Goal: Navigation & Orientation: Find specific page/section

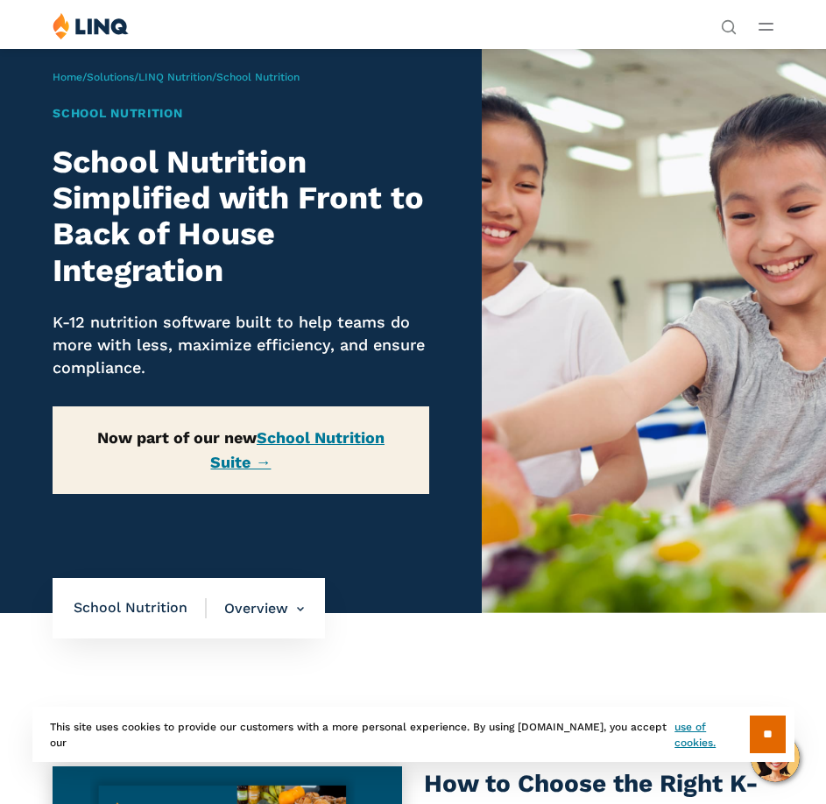
click at [769, 26] on icon "Open Main Menu" at bounding box center [766, 27] width 15 height 8
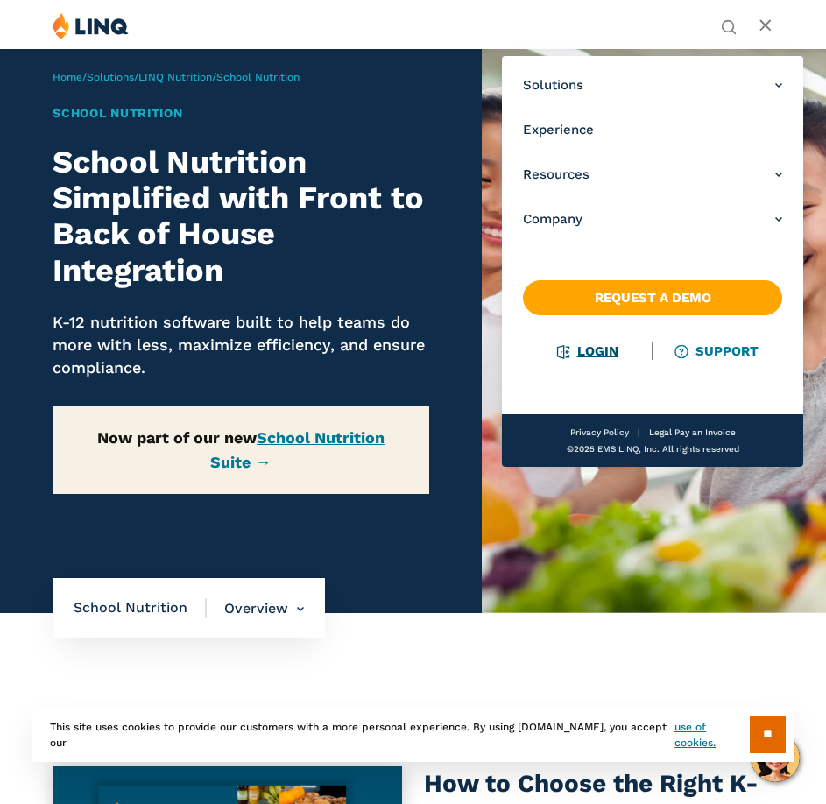
click at [595, 352] on link "Login" at bounding box center [587, 352] width 60 height 16
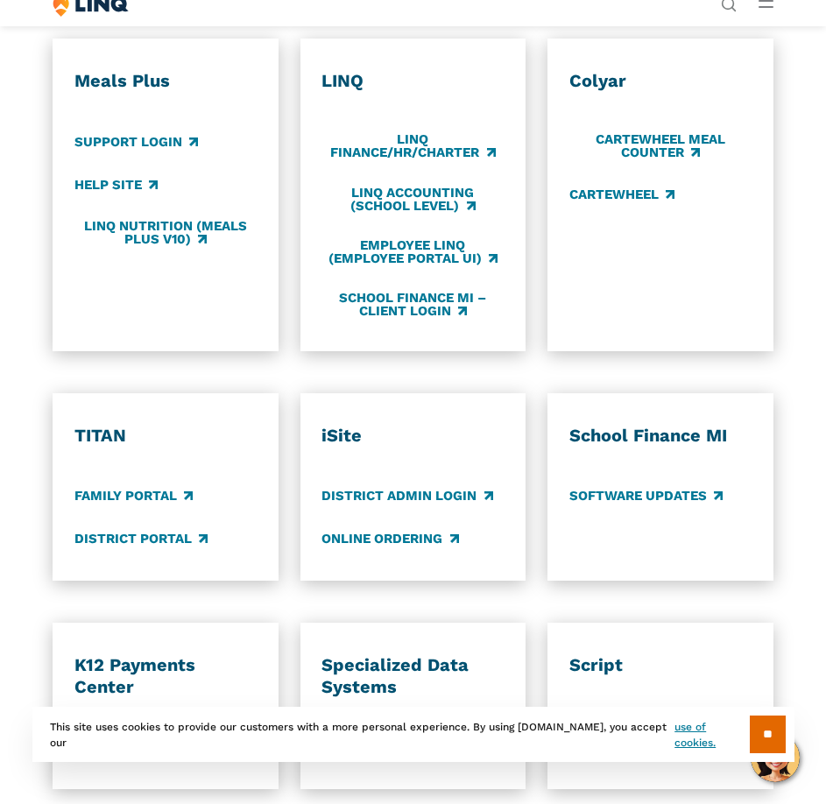
scroll to position [1052, 0]
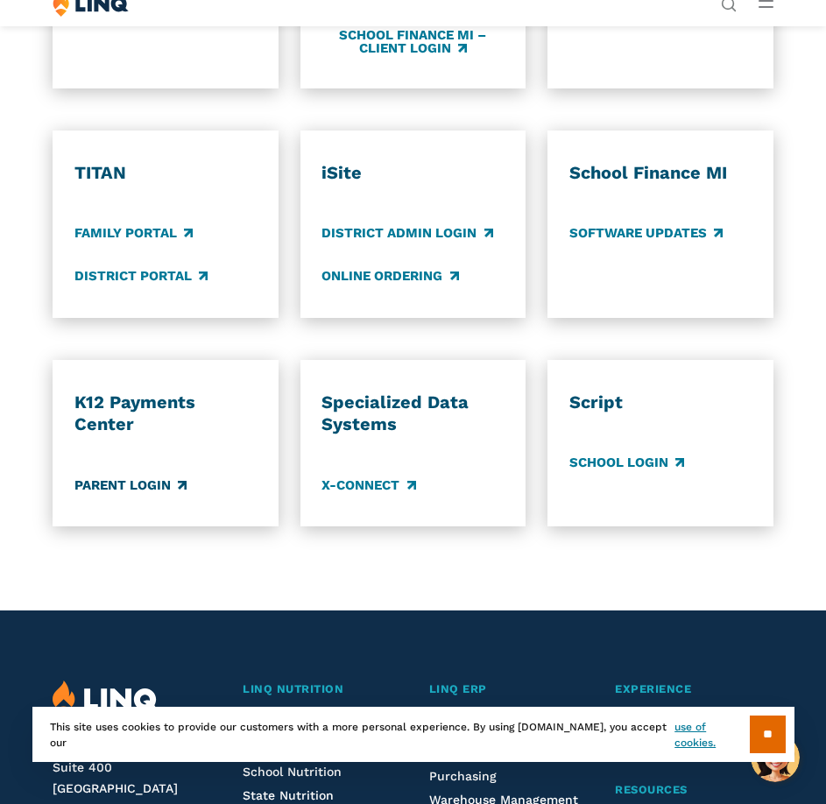
click at [145, 485] on link "Parent Login" at bounding box center [130, 485] width 112 height 19
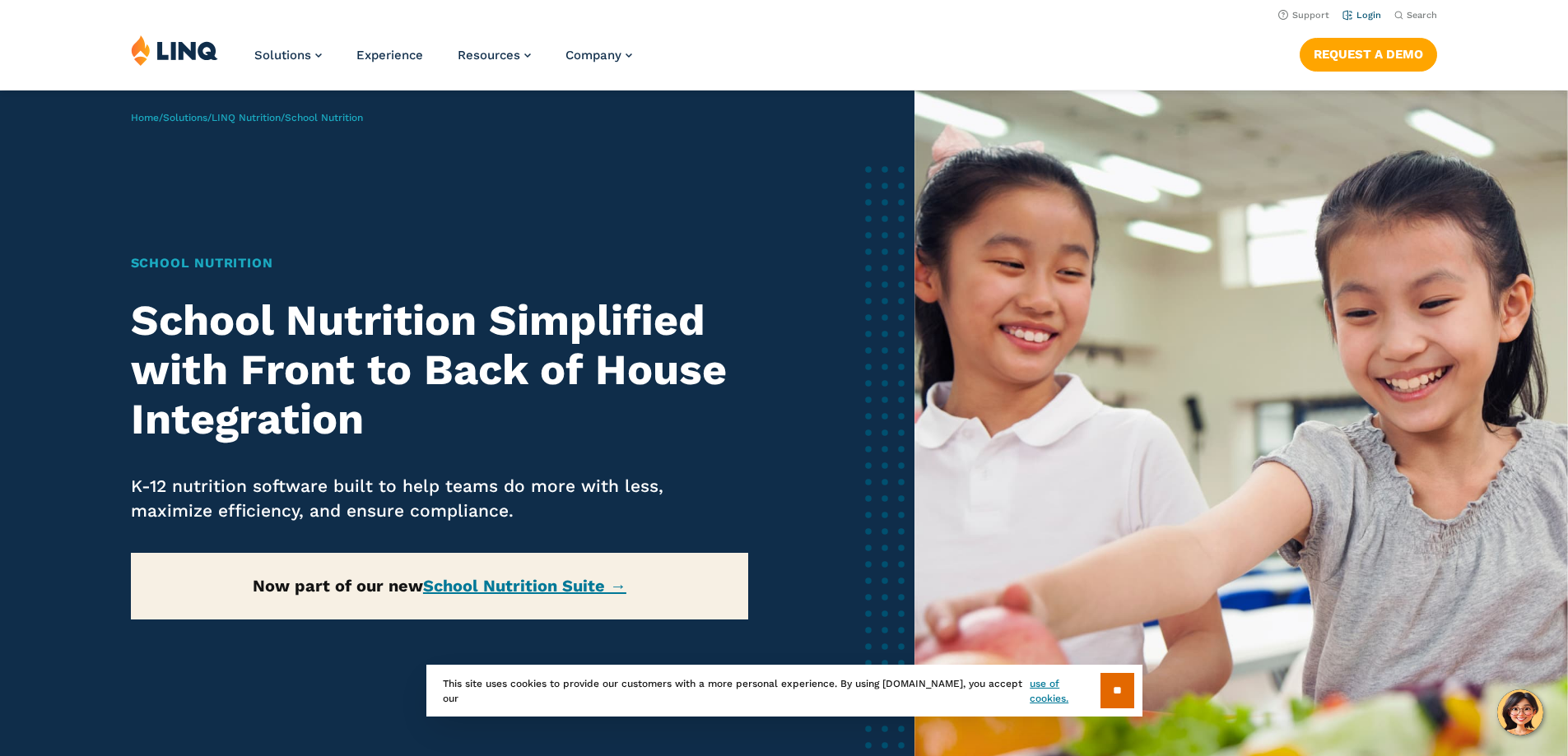
click at [775, 13] on link "Login" at bounding box center [1361, 15] width 39 height 10
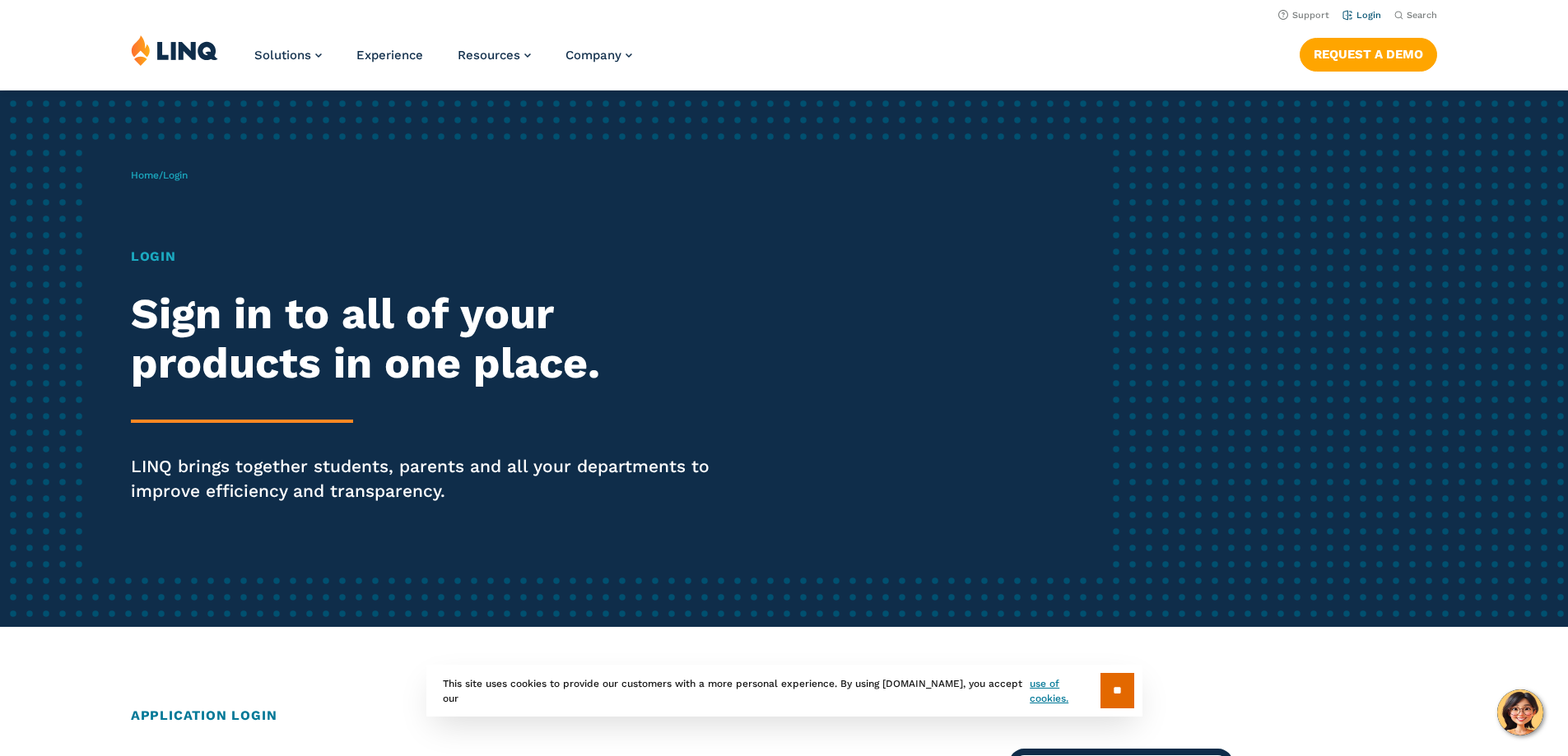
click at [1358, 14] on link "Login" at bounding box center [1361, 15] width 39 height 10
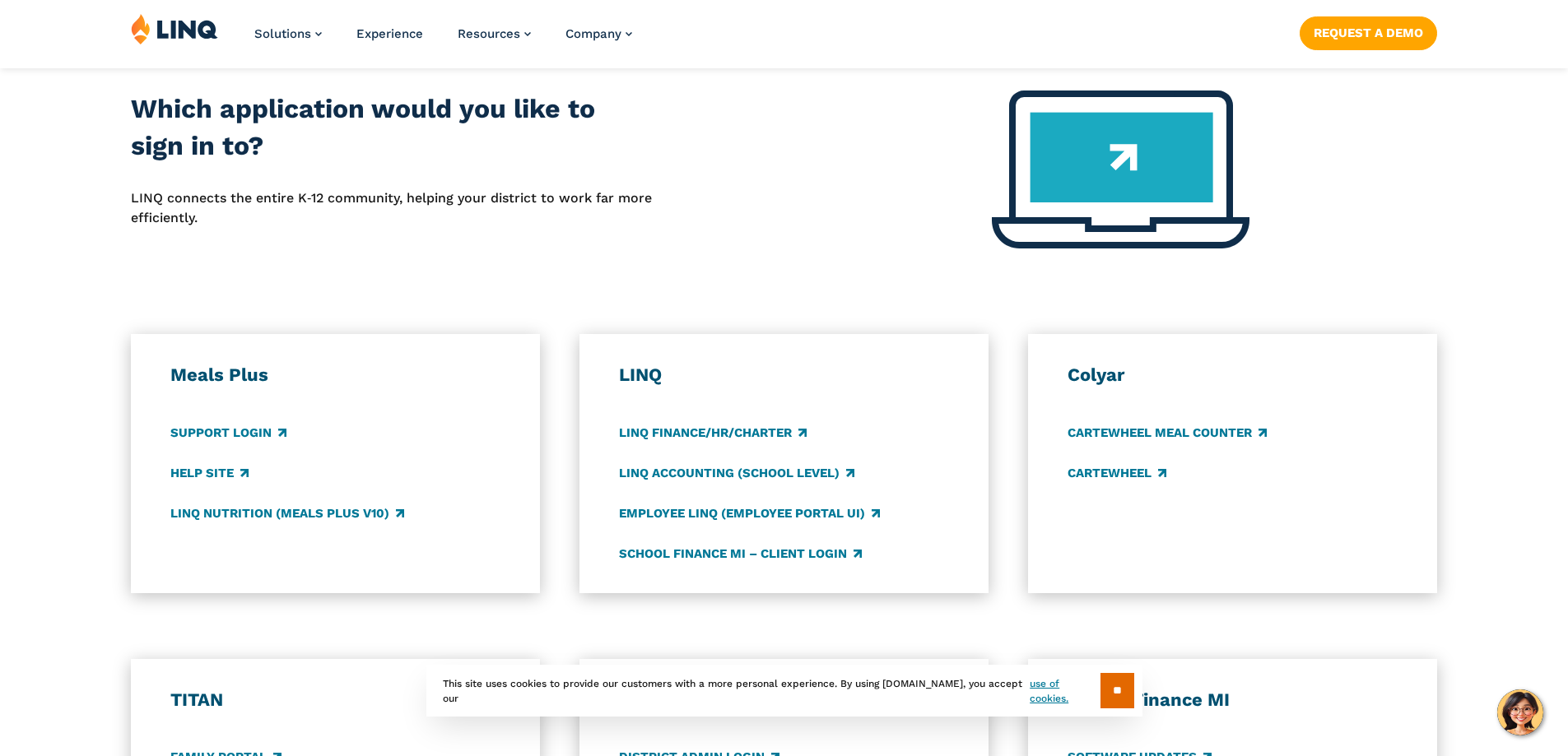
scroll to position [823, 0]
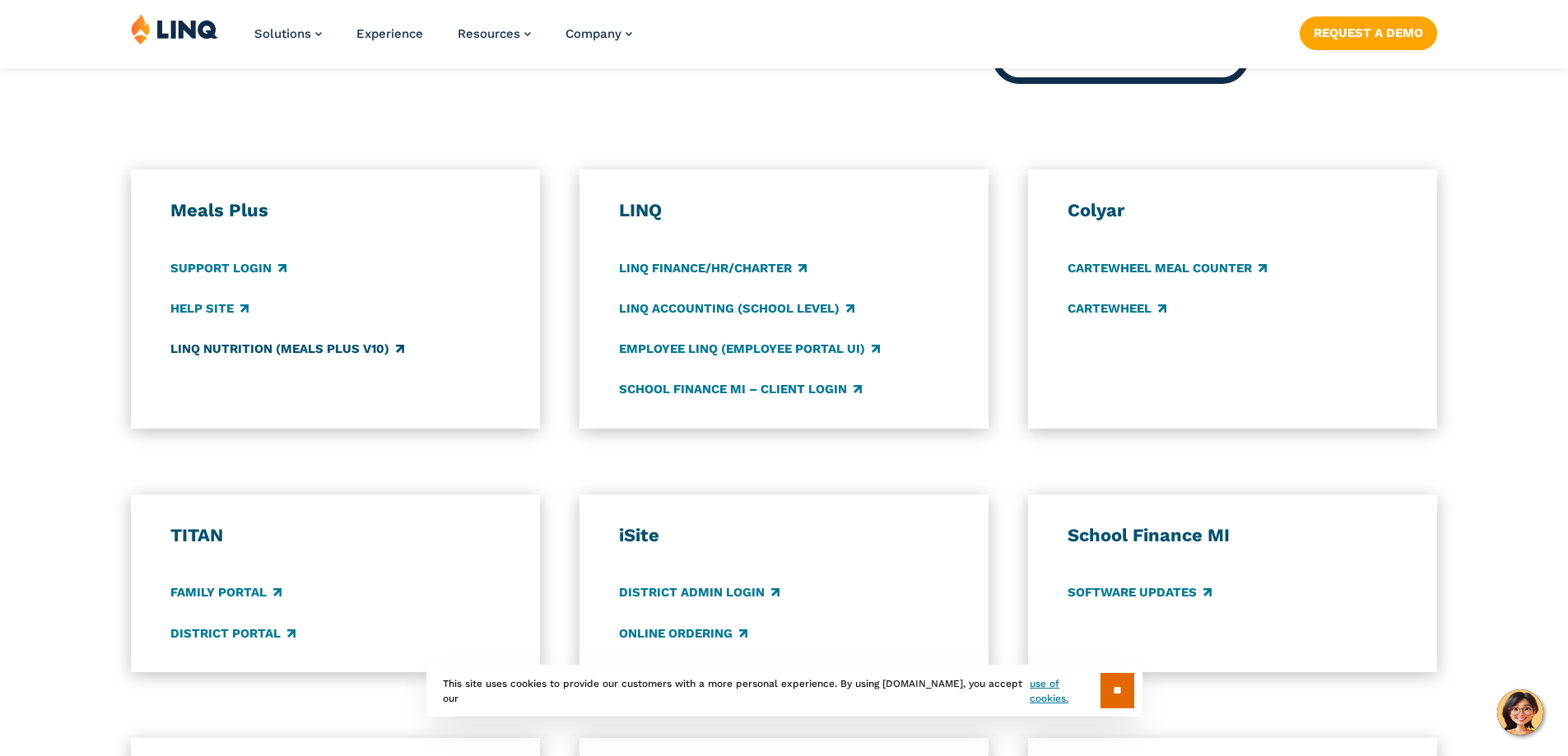
click at [321, 345] on link "LINQ Nutrition (Meals Plus v10)" at bounding box center [287, 348] width 234 height 18
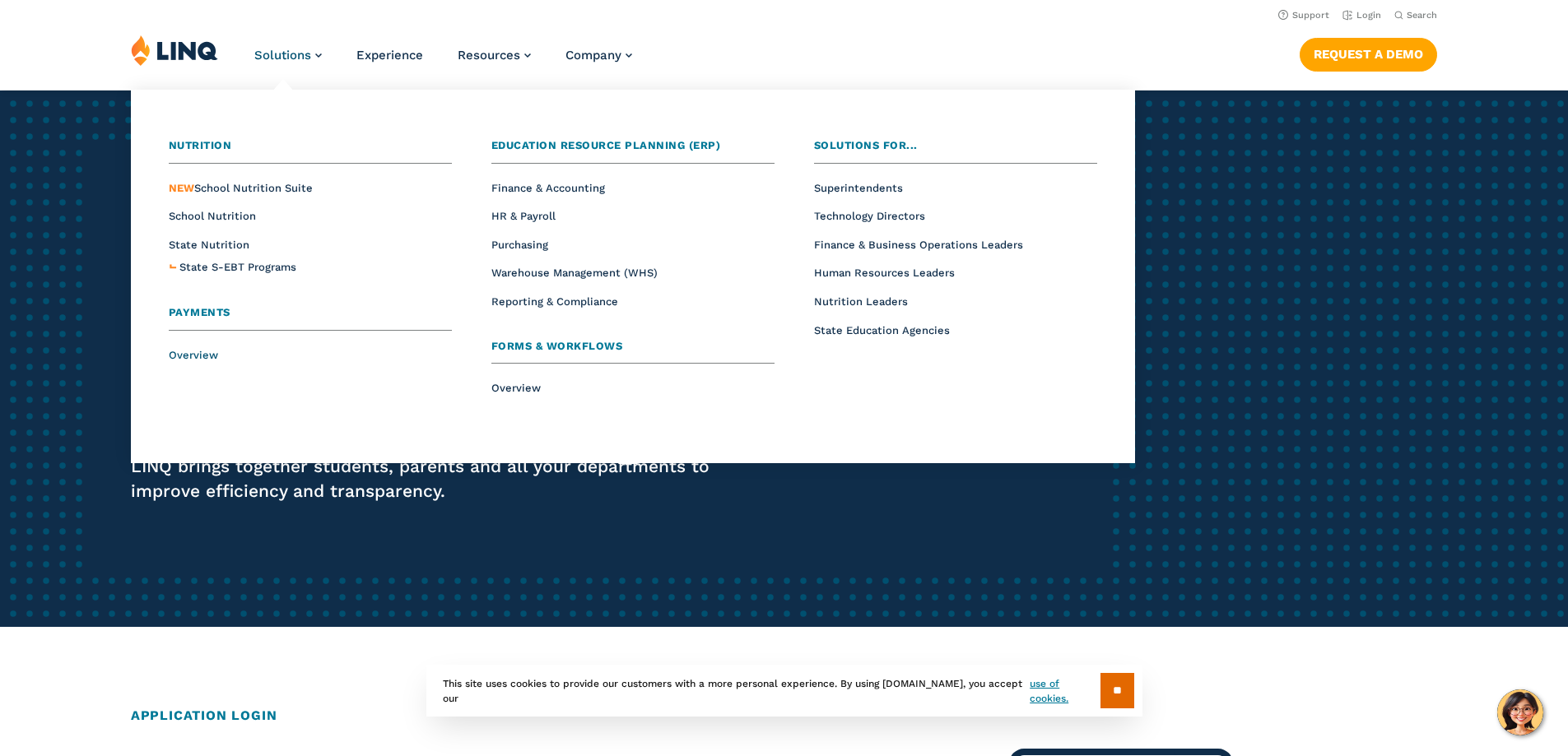
click at [190, 352] on span "Overview" at bounding box center [194, 355] width 50 height 12
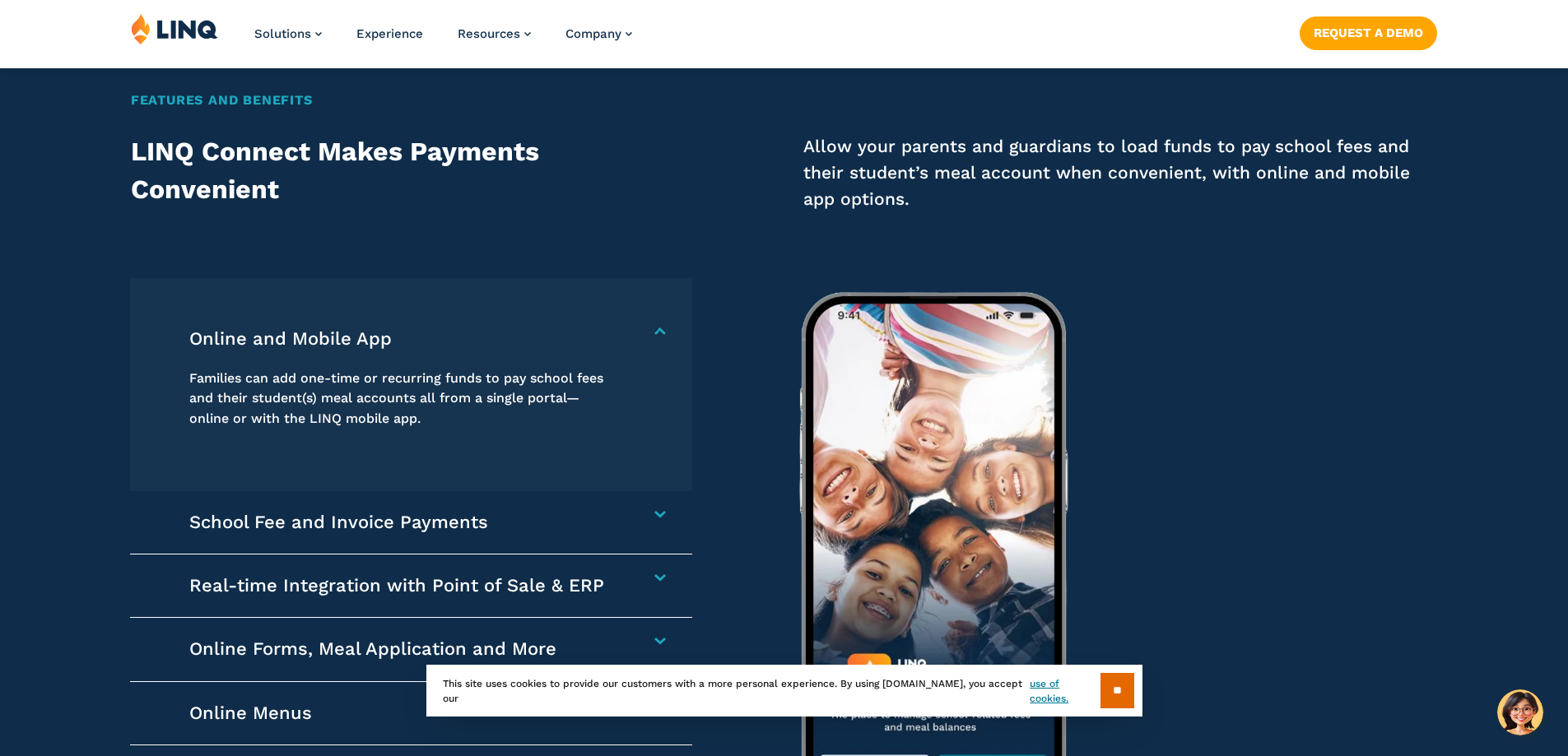
scroll to position [1893, 0]
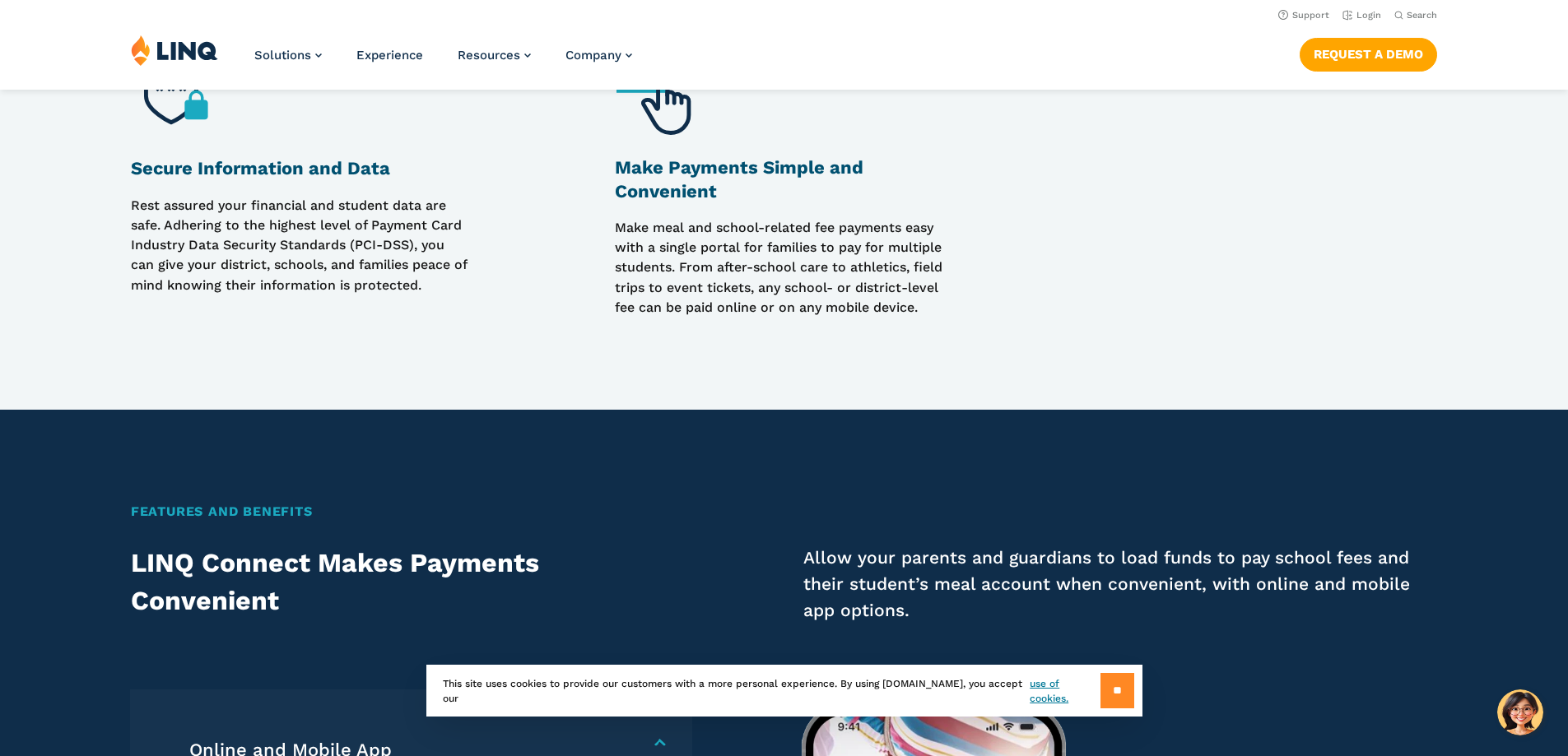
click at [1105, 682] on input "**" at bounding box center [1118, 691] width 34 height 36
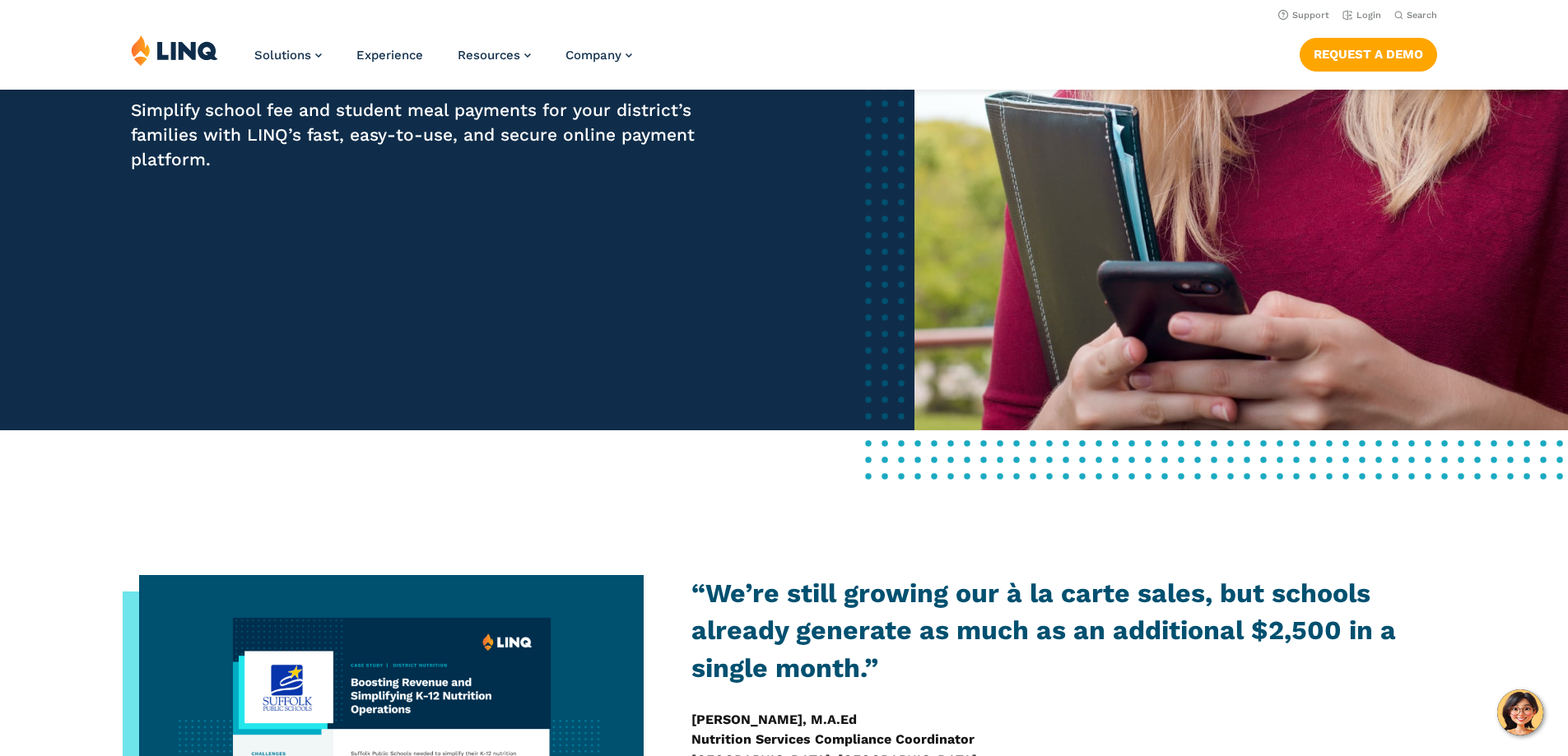
scroll to position [0, 0]
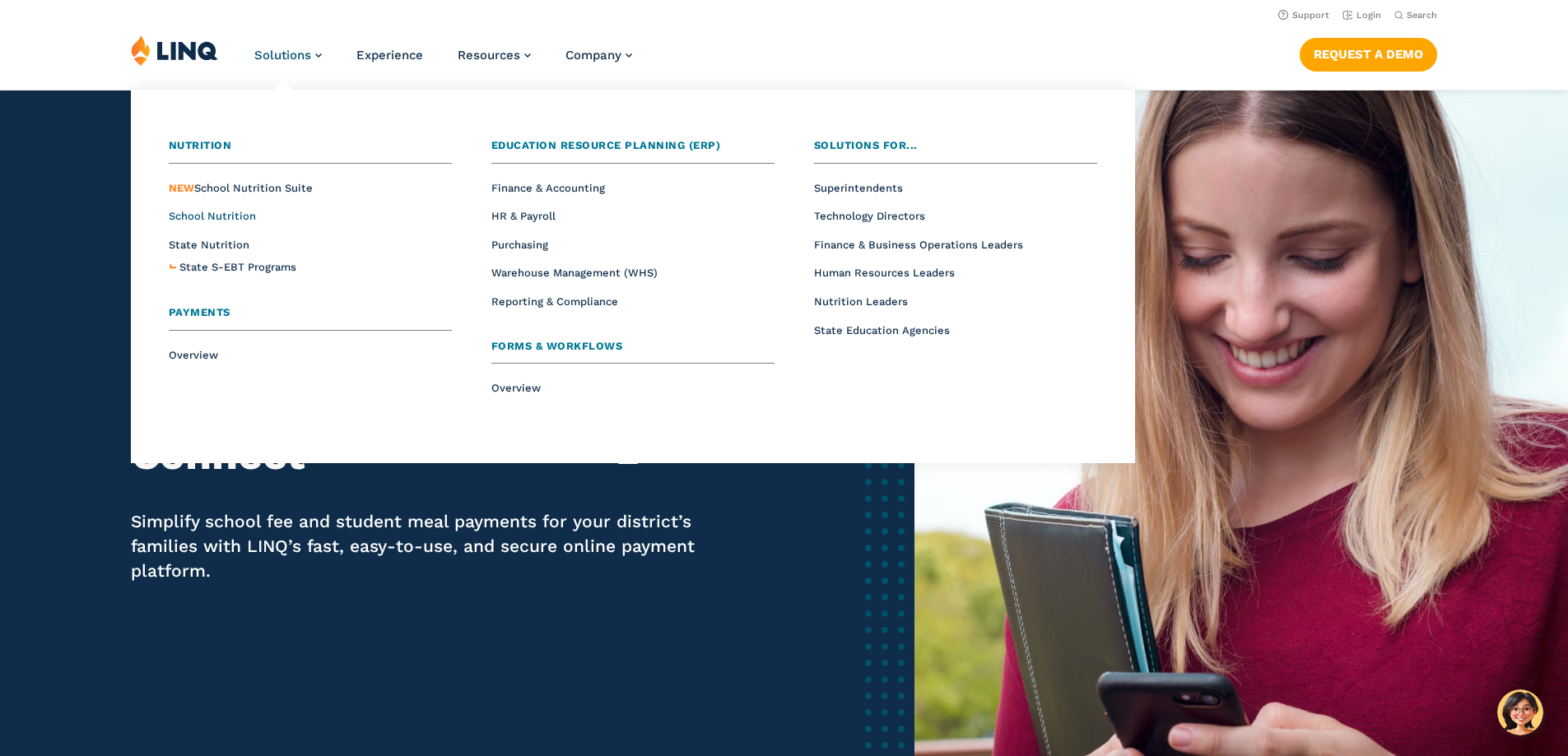
click at [227, 214] on span "School Nutrition" at bounding box center [212, 215] width 87 height 12
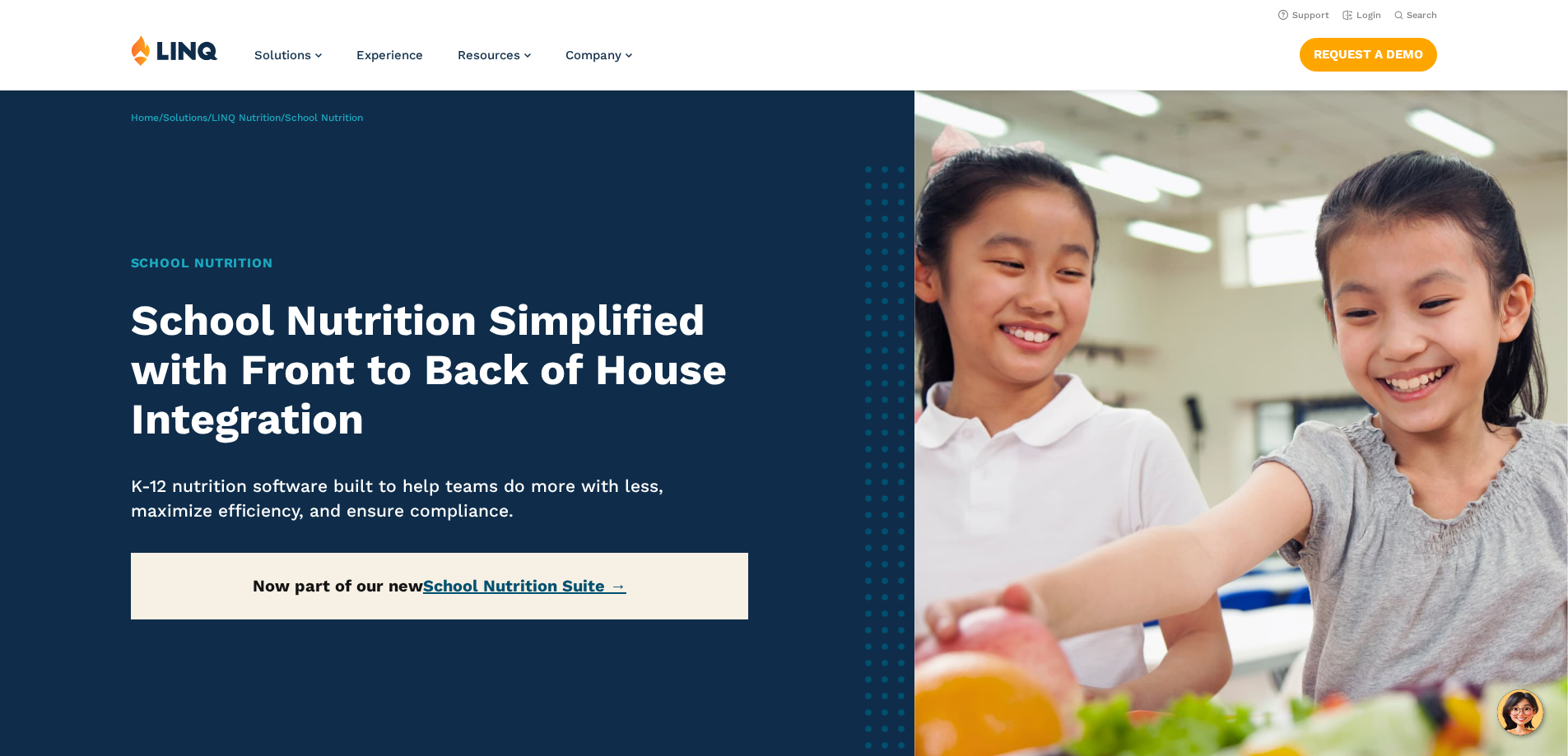
click at [503, 583] on link "School Nutrition Suite →" at bounding box center [524, 585] width 203 height 20
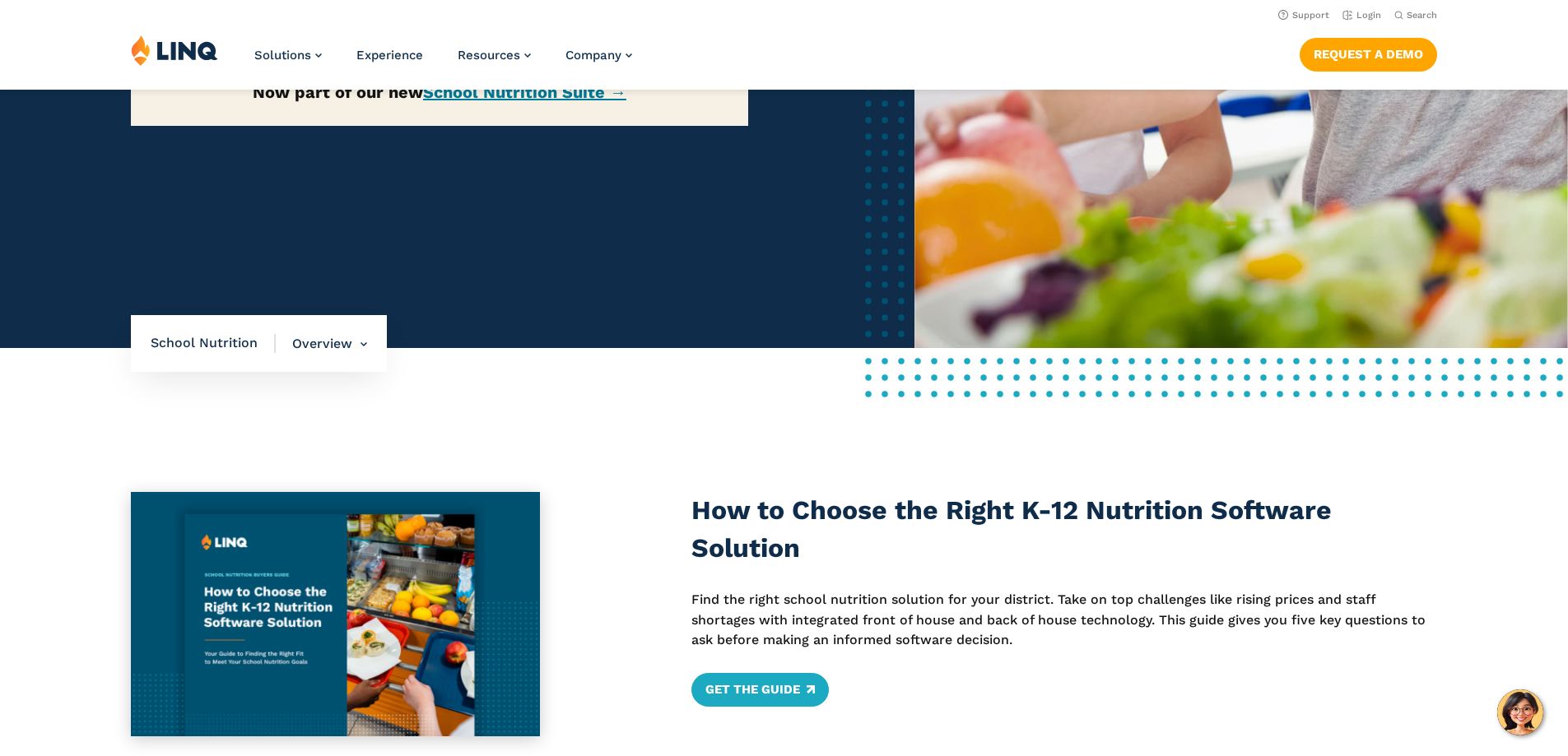
scroll to position [164, 0]
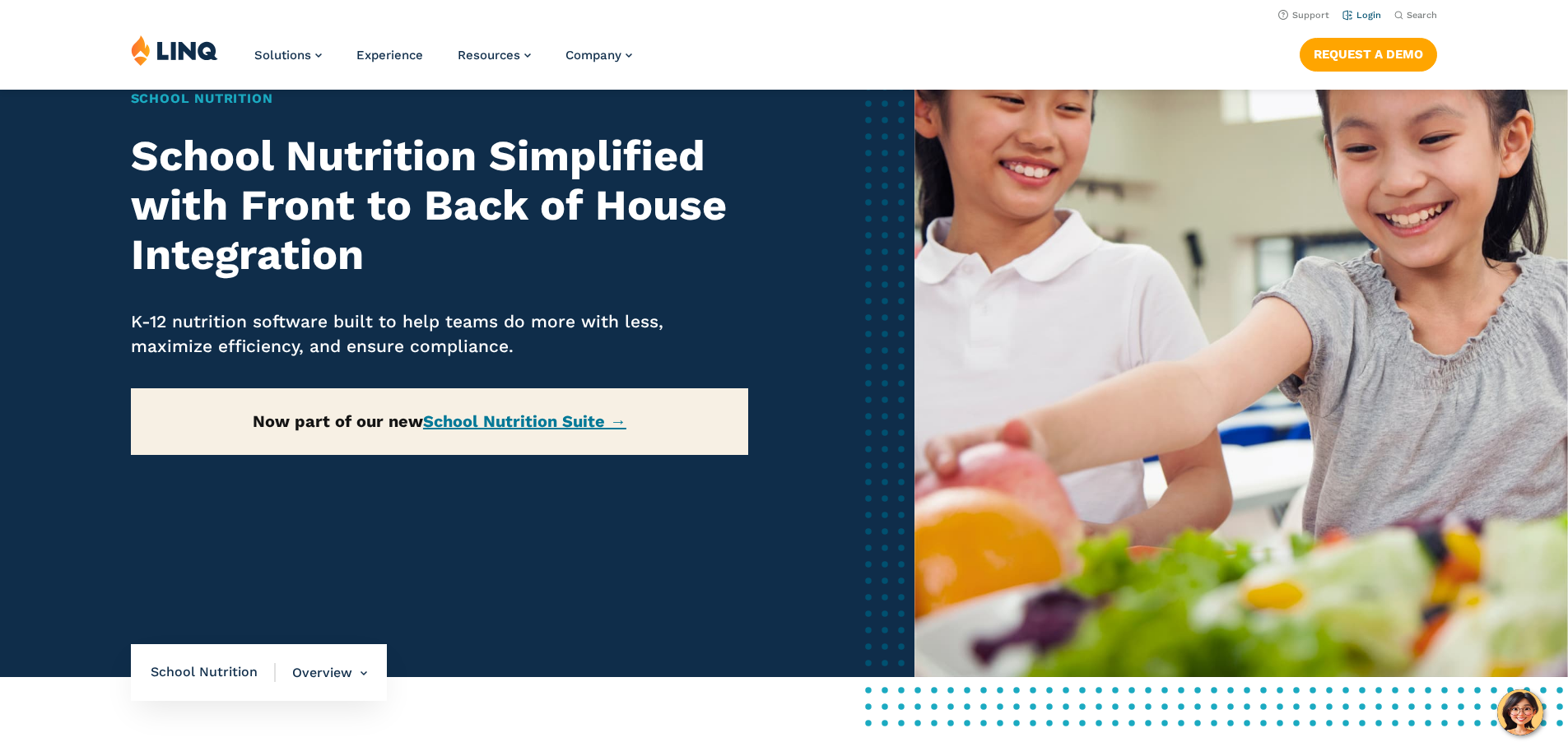
click at [1360, 15] on link "Login" at bounding box center [1361, 15] width 39 height 10
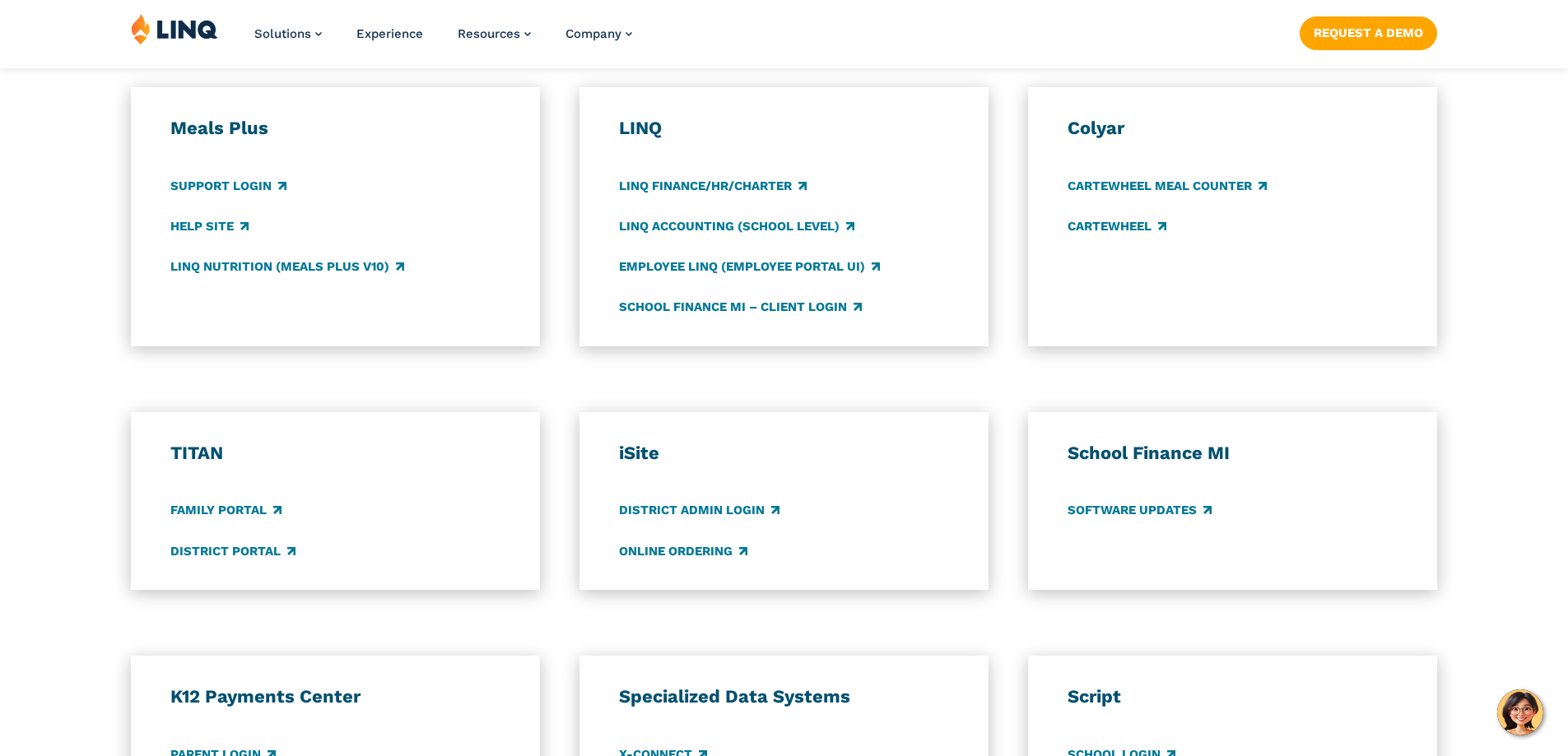
scroll to position [1070, 0]
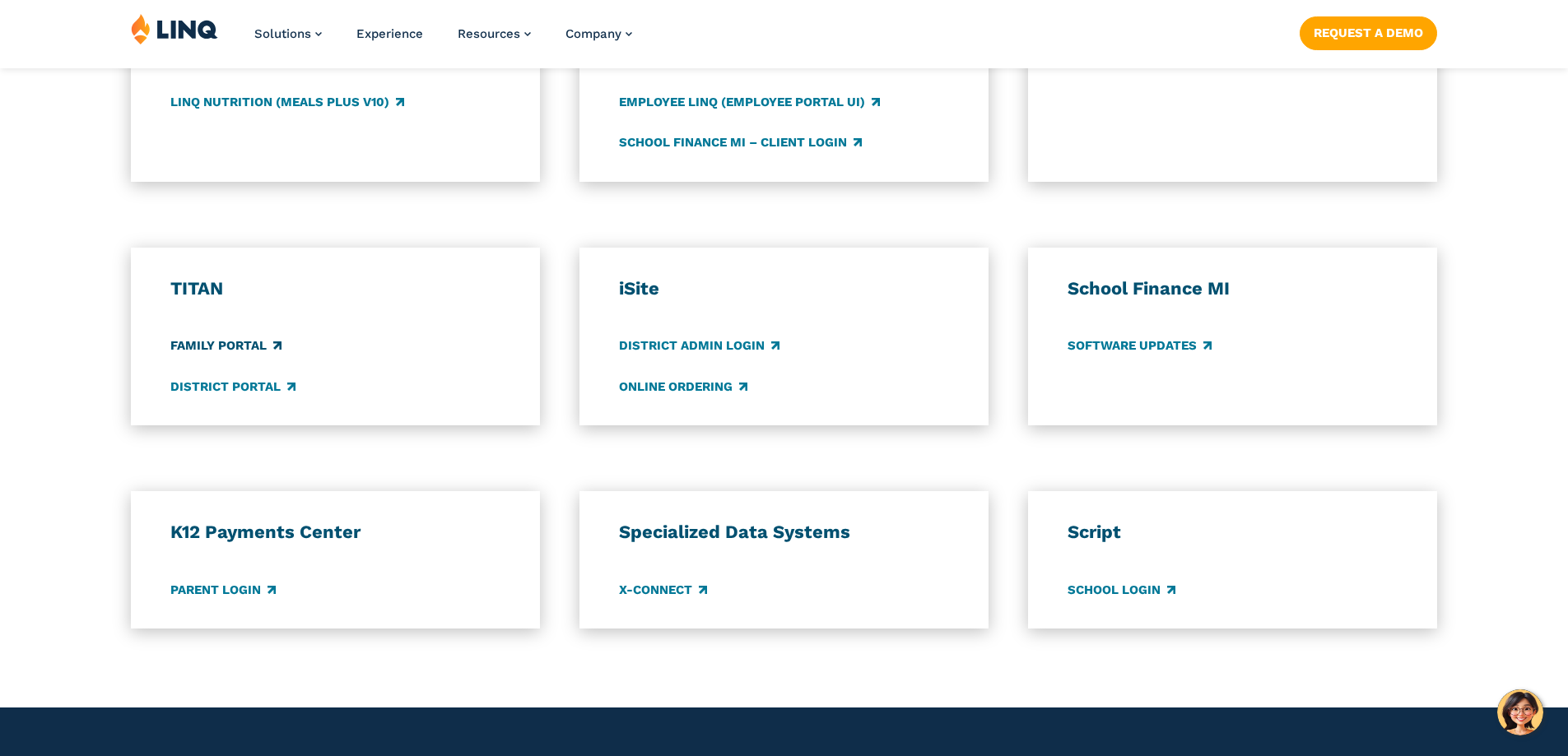
click at [251, 342] on link "Family Portal" at bounding box center [225, 346] width 111 height 18
